Goal: Book appointment/travel/reservation: Book appointment/travel/reservation

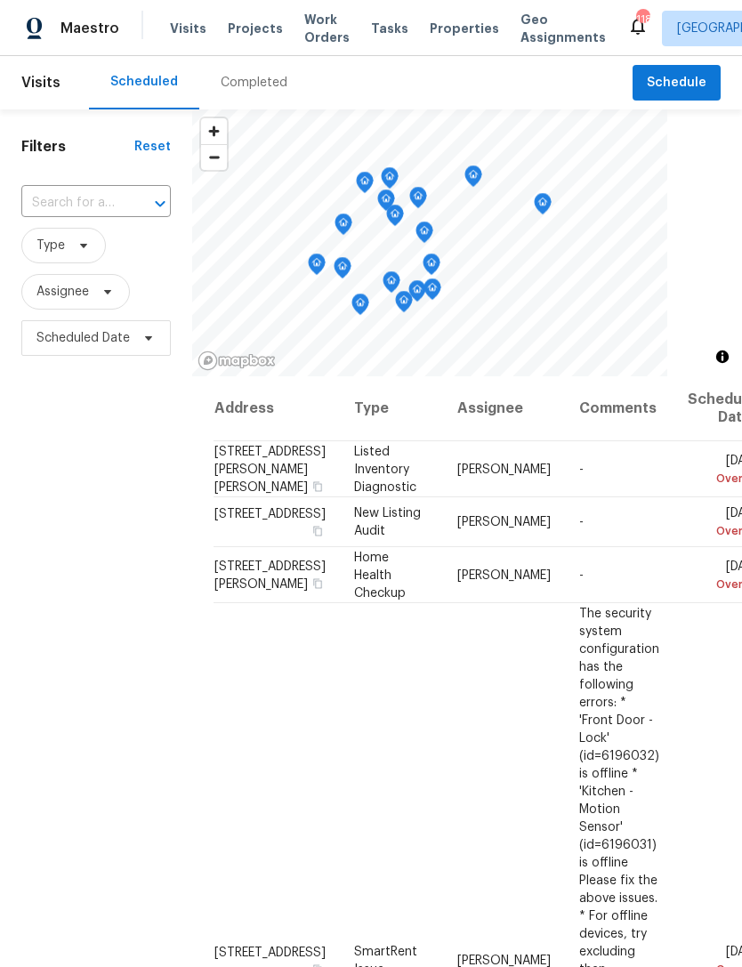
click at [82, 202] on input "text" at bounding box center [71, 204] width 100 height 28
type input "55 summ"
click at [114, 307] on li "[STREET_ADDRESS][PERSON_NAME]" at bounding box center [94, 283] width 149 height 48
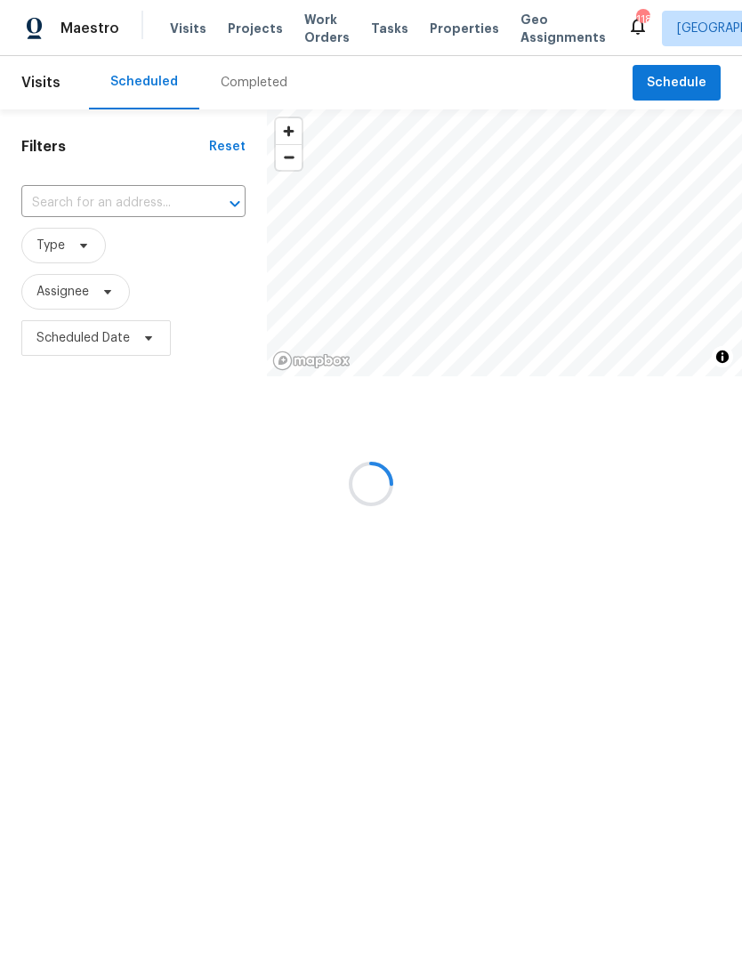
type input "[STREET_ADDRESS][PERSON_NAME]"
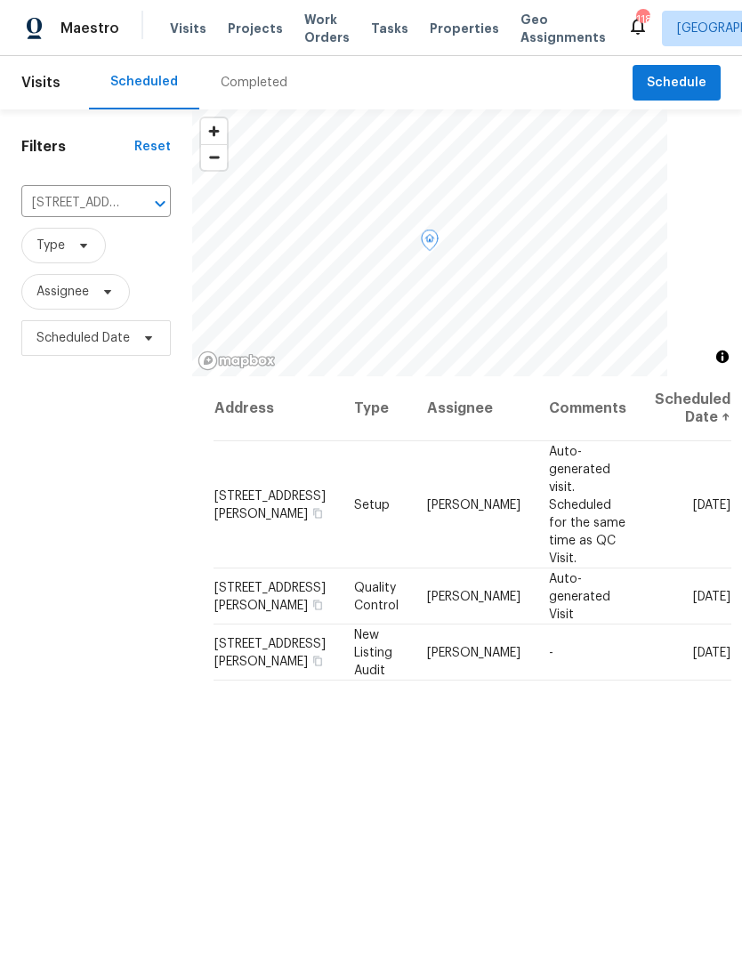
click at [0, 0] on icon at bounding box center [0, 0] width 0 height 0
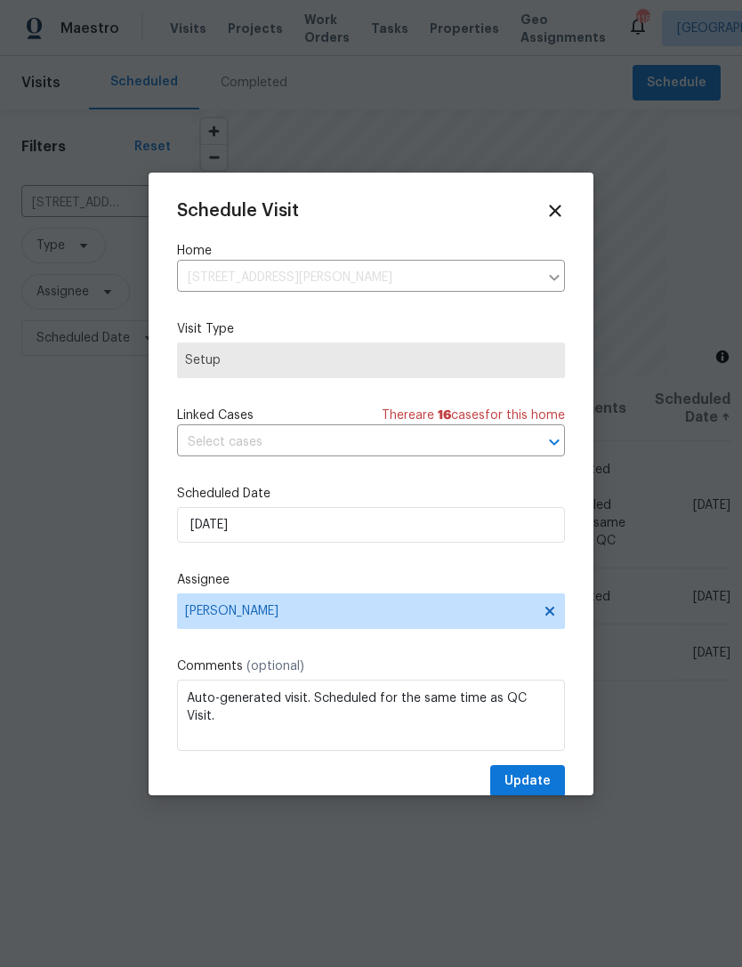
click at [373, 470] on div "Schedule Visit Home [STREET_ADDRESS][PERSON_NAME] ​ Visit Type Setup Linked Cas…" at bounding box center [371, 499] width 388 height 597
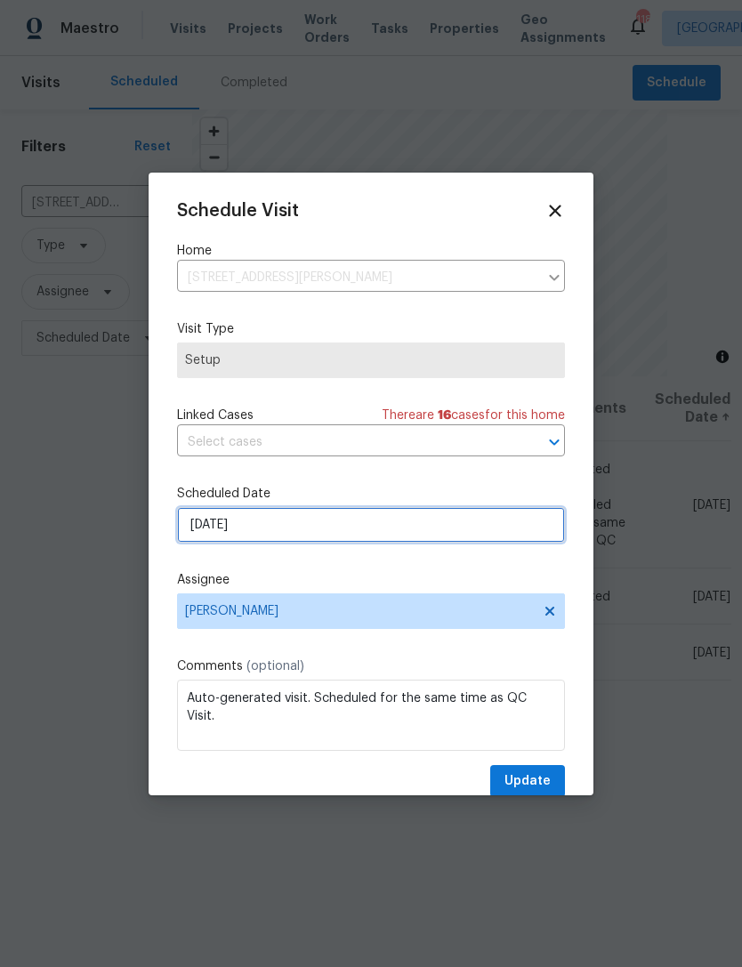
click at [380, 536] on input "[DATE]" at bounding box center [371, 525] width 388 height 36
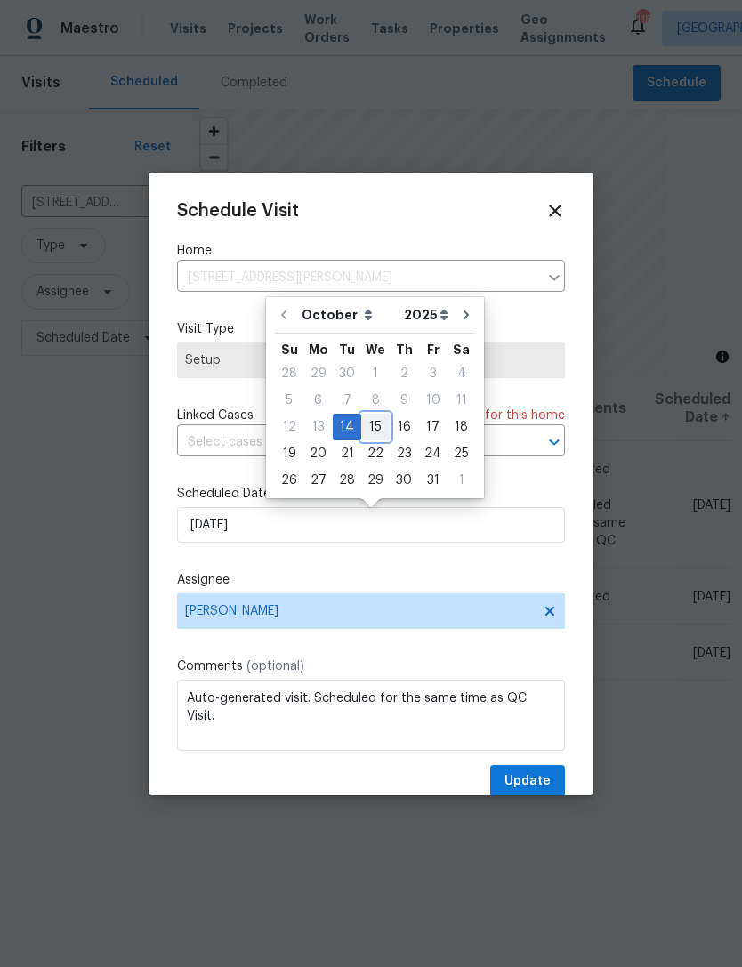
click at [382, 428] on div "15" at bounding box center [375, 427] width 28 height 25
type input "[DATE]"
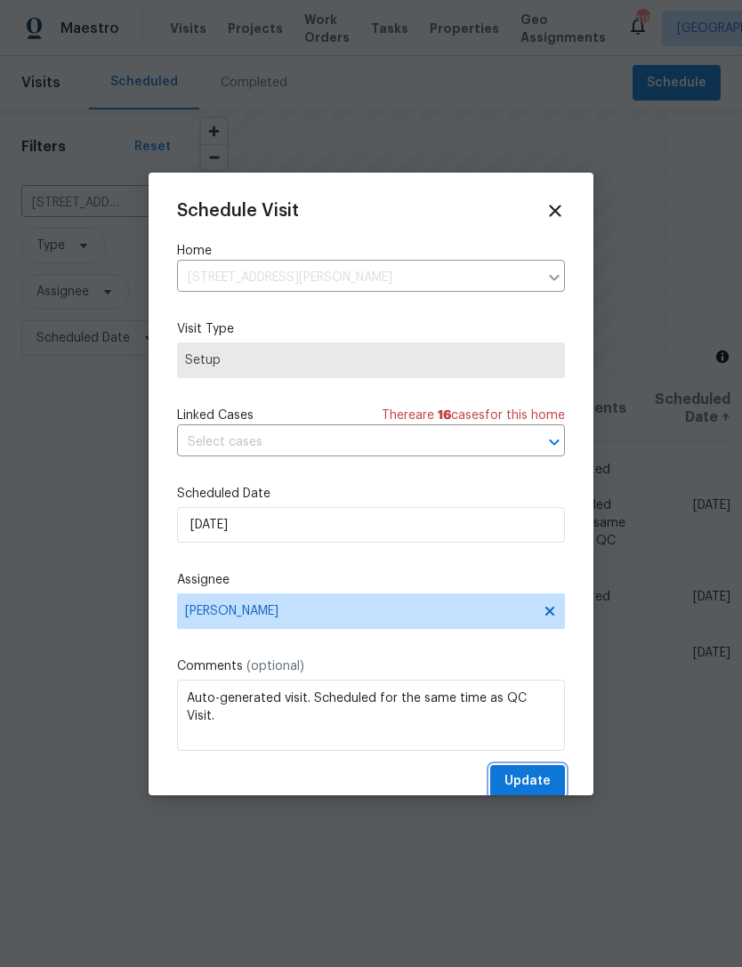
click at [532, 775] on span "Update" at bounding box center [527, 781] width 46 height 22
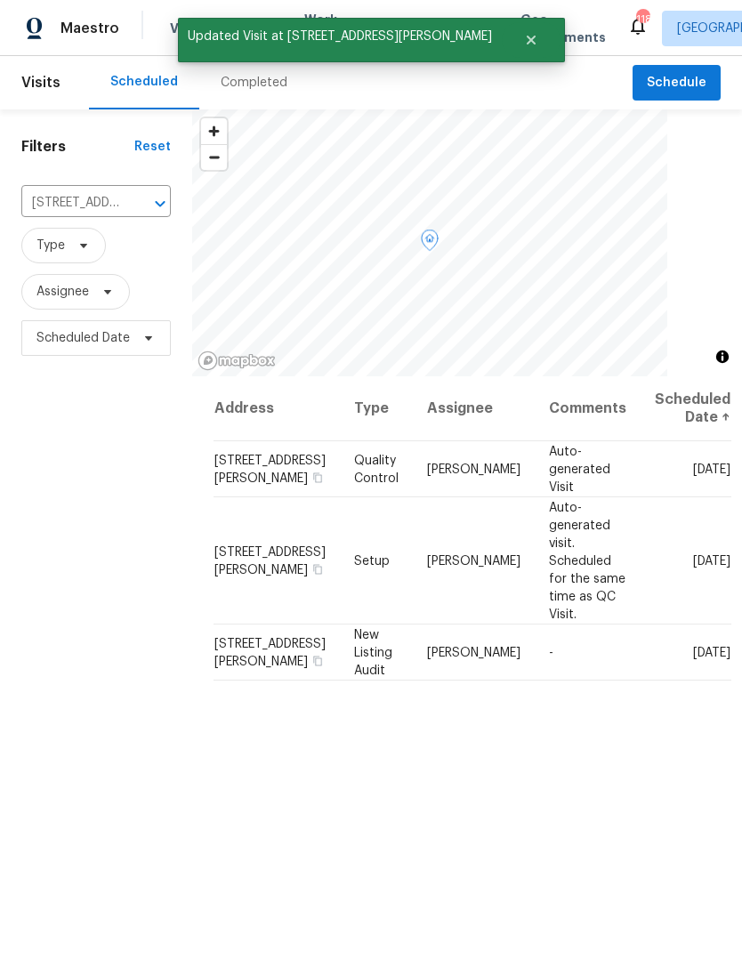
click at [0, 0] on icon at bounding box center [0, 0] width 0 height 0
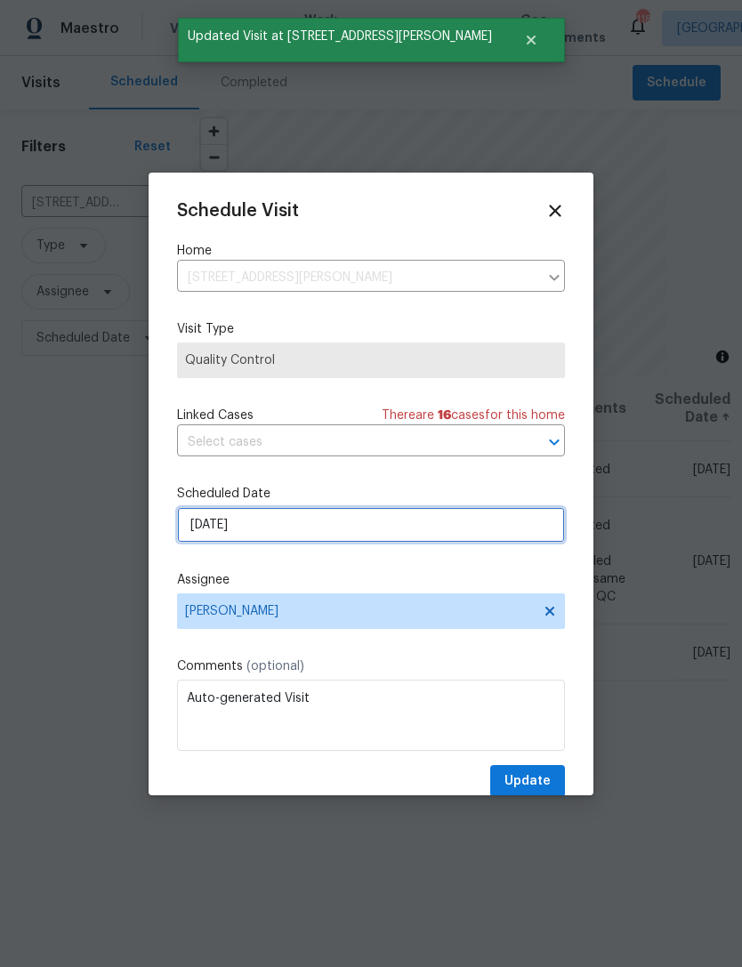
click at [369, 531] on input "[DATE]" at bounding box center [371, 525] width 388 height 36
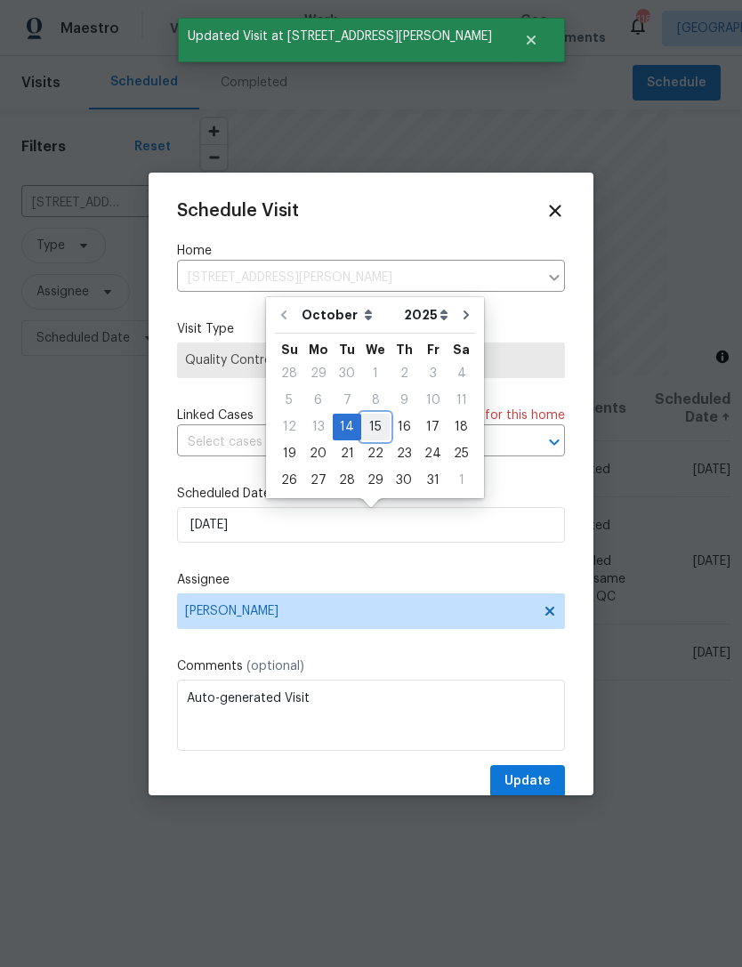
click at [379, 424] on div "15" at bounding box center [375, 427] width 28 height 25
type input "[DATE]"
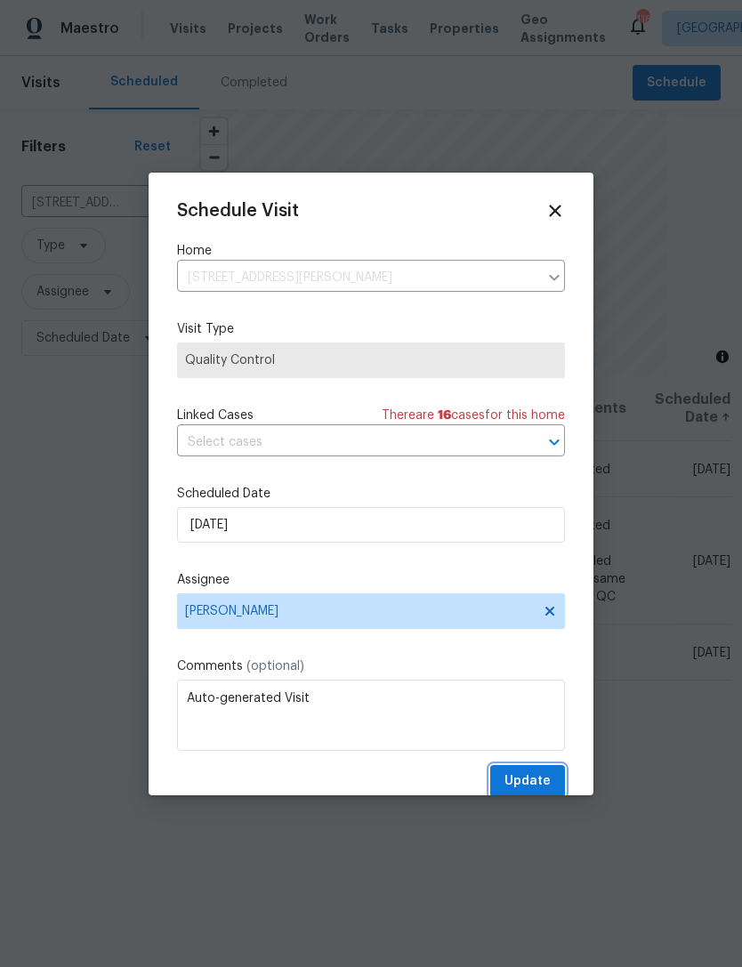
click at [519, 771] on button "Update" at bounding box center [527, 781] width 75 height 33
